Goal: Task Accomplishment & Management: Manage account settings

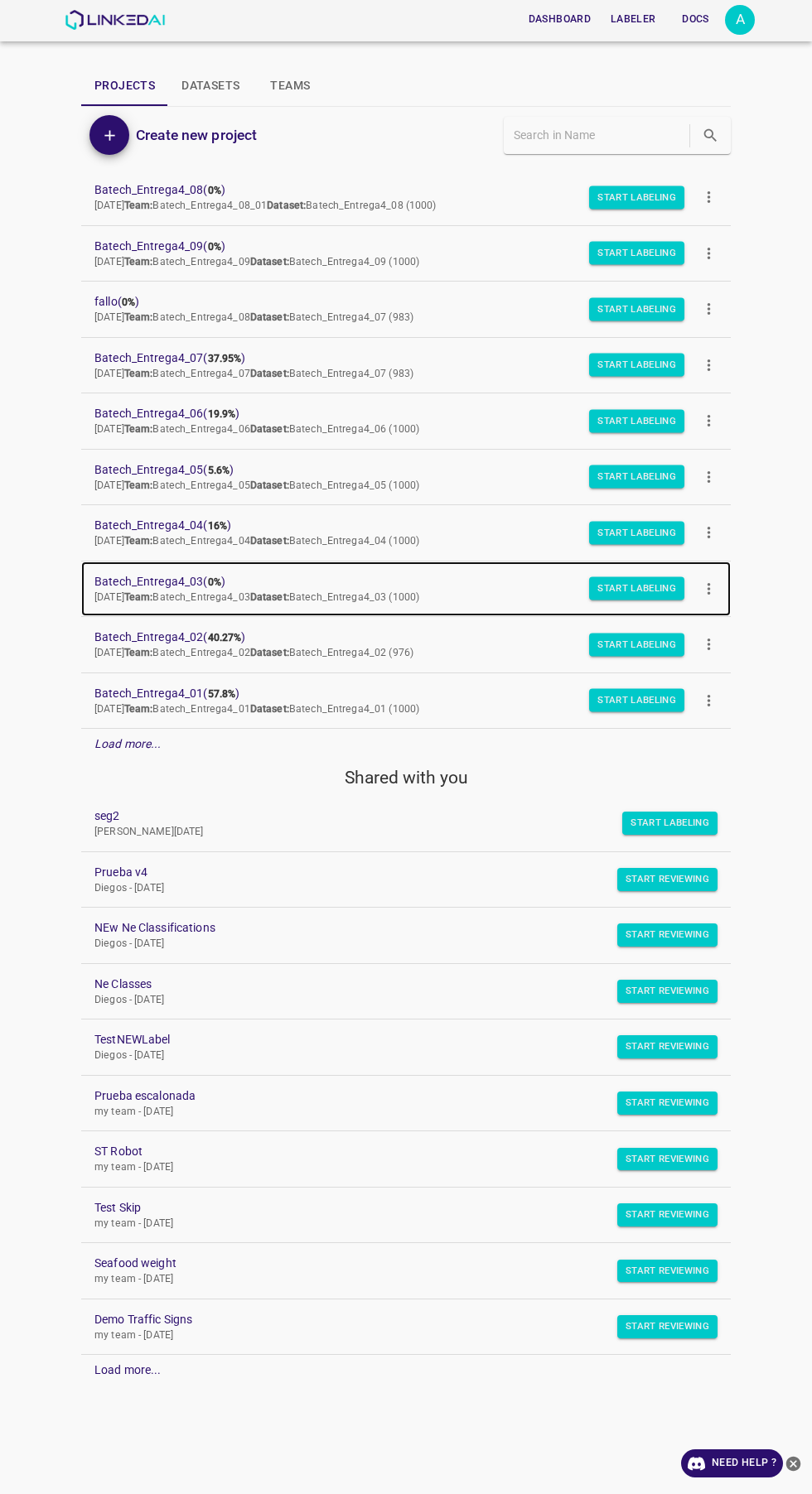
click at [188, 581] on span "Batech_Entrega4_03 ( 0% )" at bounding box center [392, 582] width 596 height 17
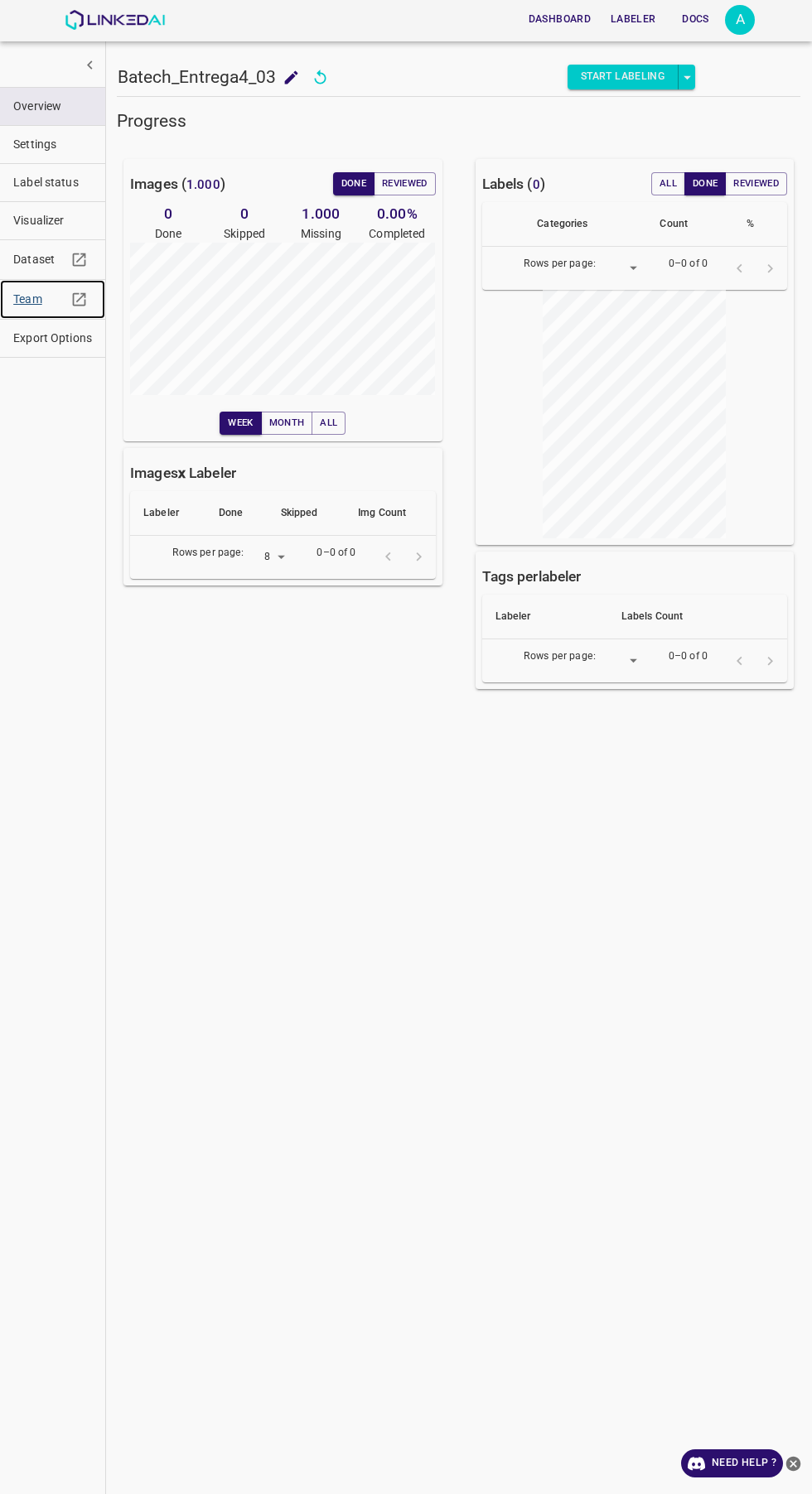
click at [28, 299] on span "Team" at bounding box center [40, 299] width 53 height 17
